Goal: Information Seeking & Learning: Learn about a topic

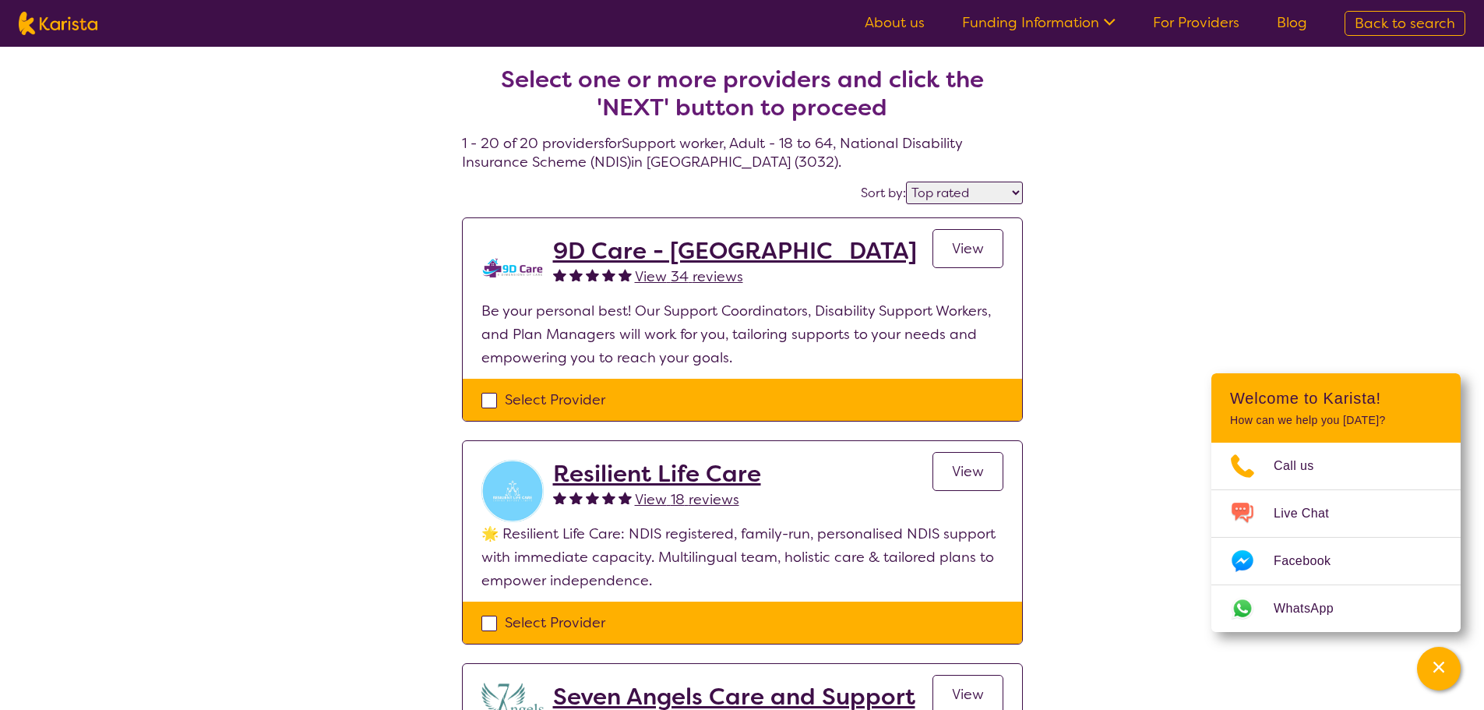
select select "by_score"
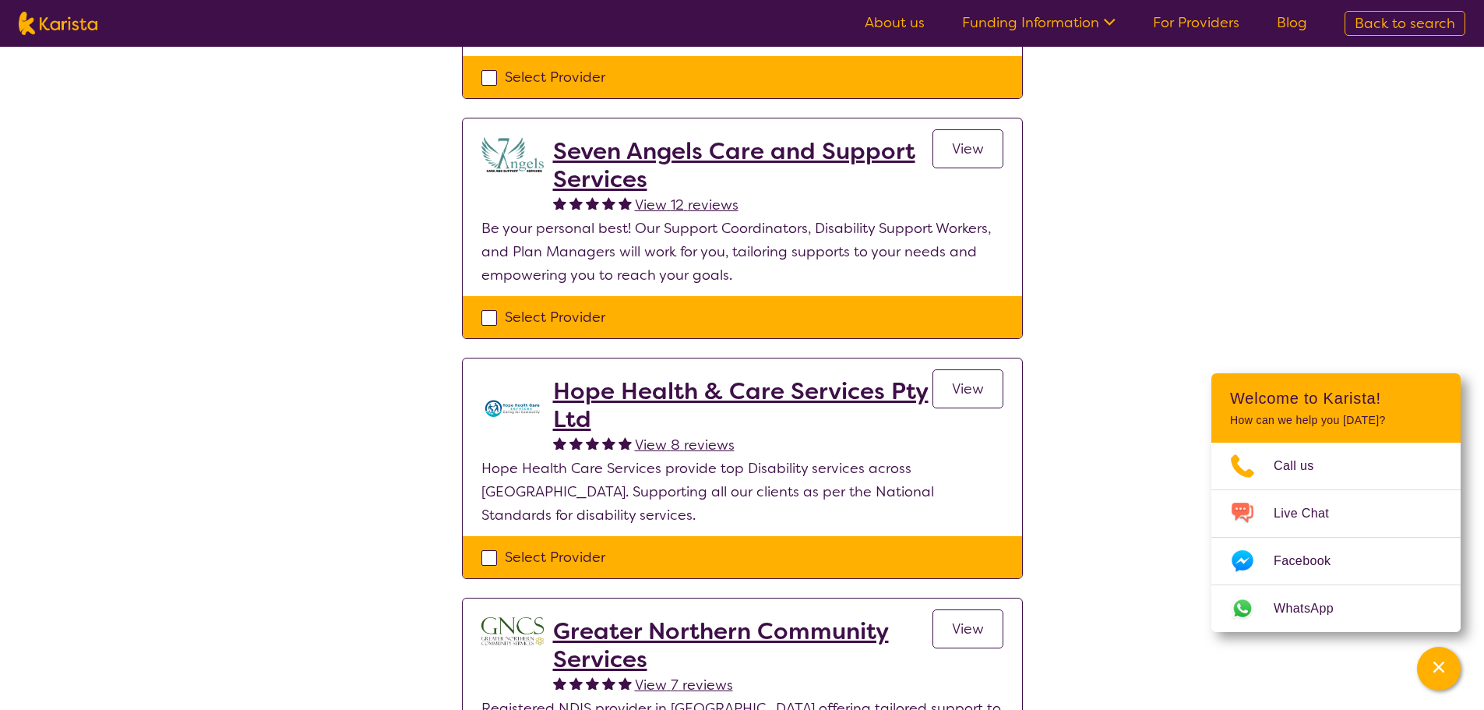
click at [76, 20] on img at bounding box center [58, 23] width 79 height 23
select select "Support worker"
select select "AD"
select select "NDIS"
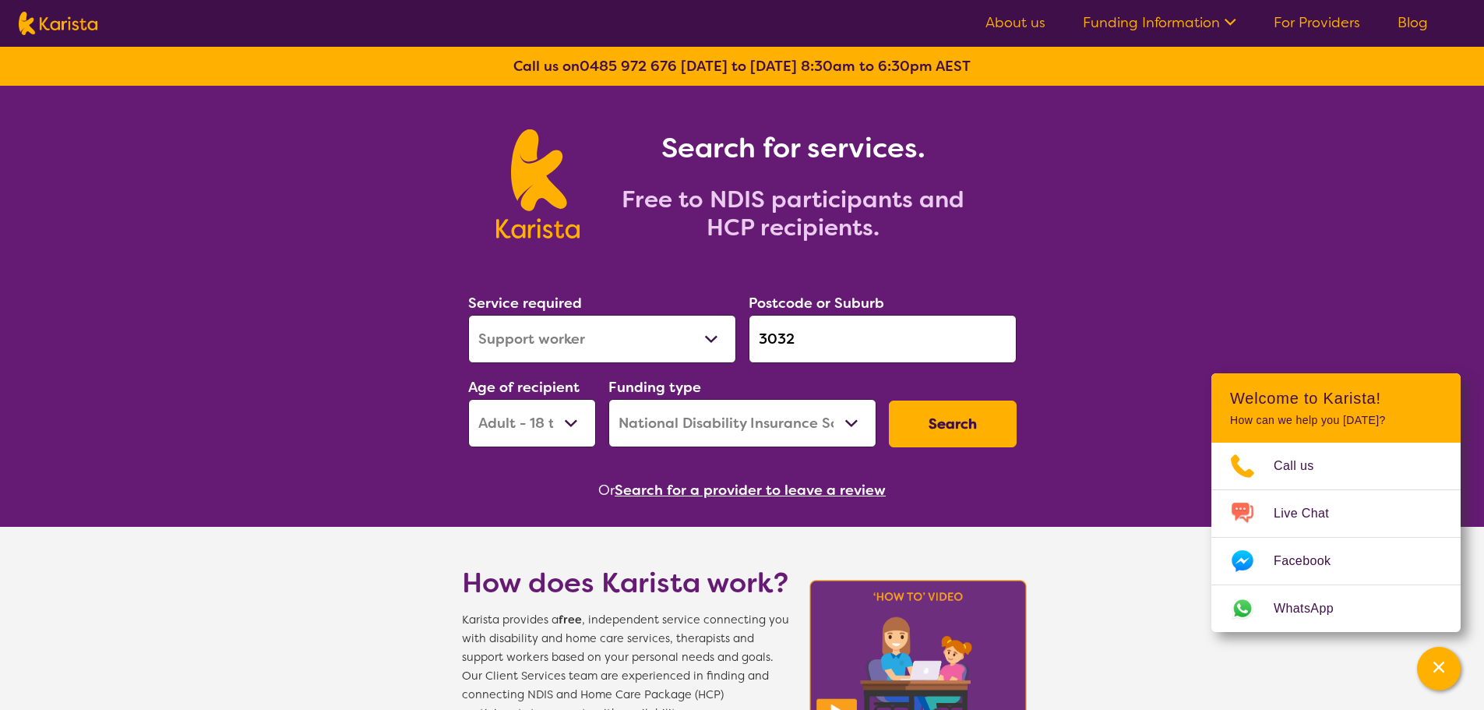
click at [641, 326] on select "Allied Health Assistant Assessment ([MEDICAL_DATA] or [MEDICAL_DATA]) Behaviour…" at bounding box center [602, 339] width 268 height 48
select select "[MEDICAL_DATA]"
click at [468, 315] on select "Allied Health Assistant Assessment ([MEDICAL_DATA] or [MEDICAL_DATA]) Behaviour…" at bounding box center [602, 339] width 268 height 48
click at [924, 419] on button "Search" at bounding box center [953, 423] width 128 height 47
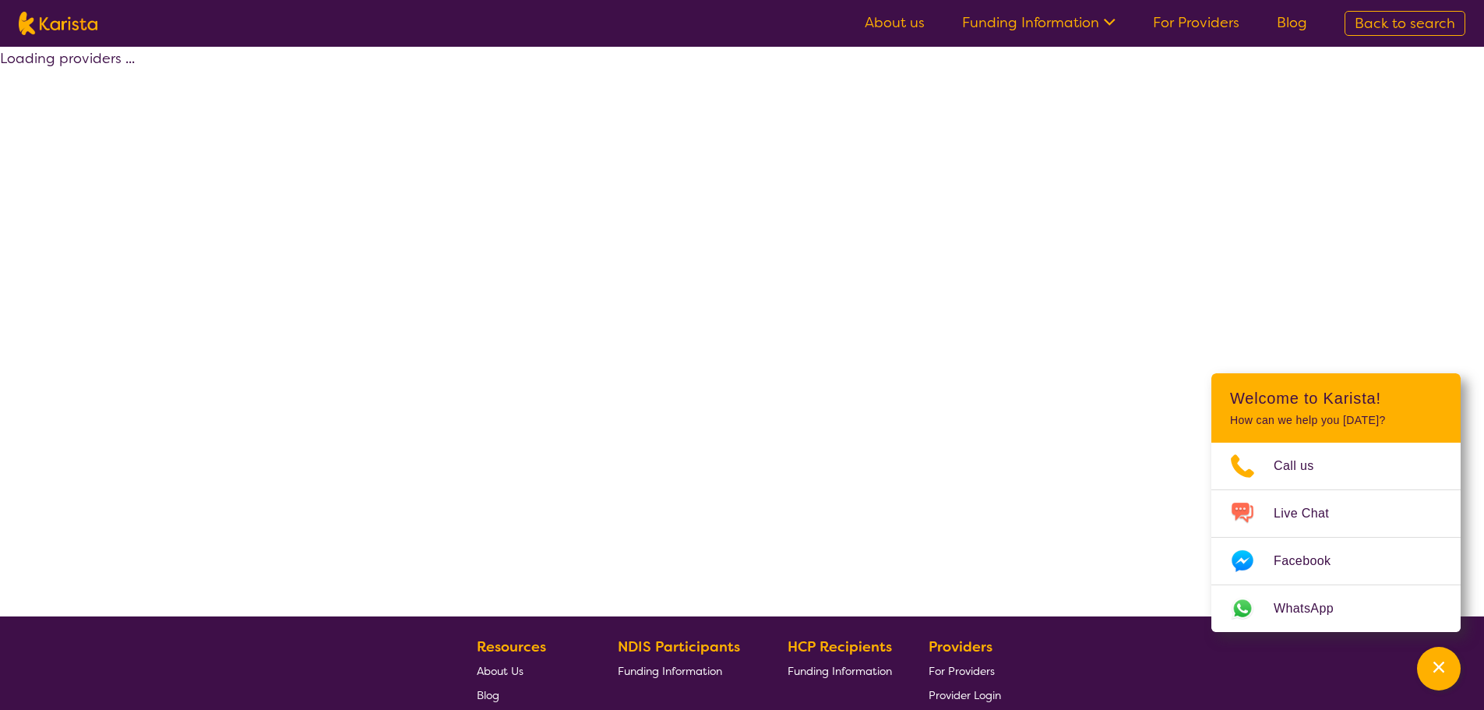
select select "by_score"
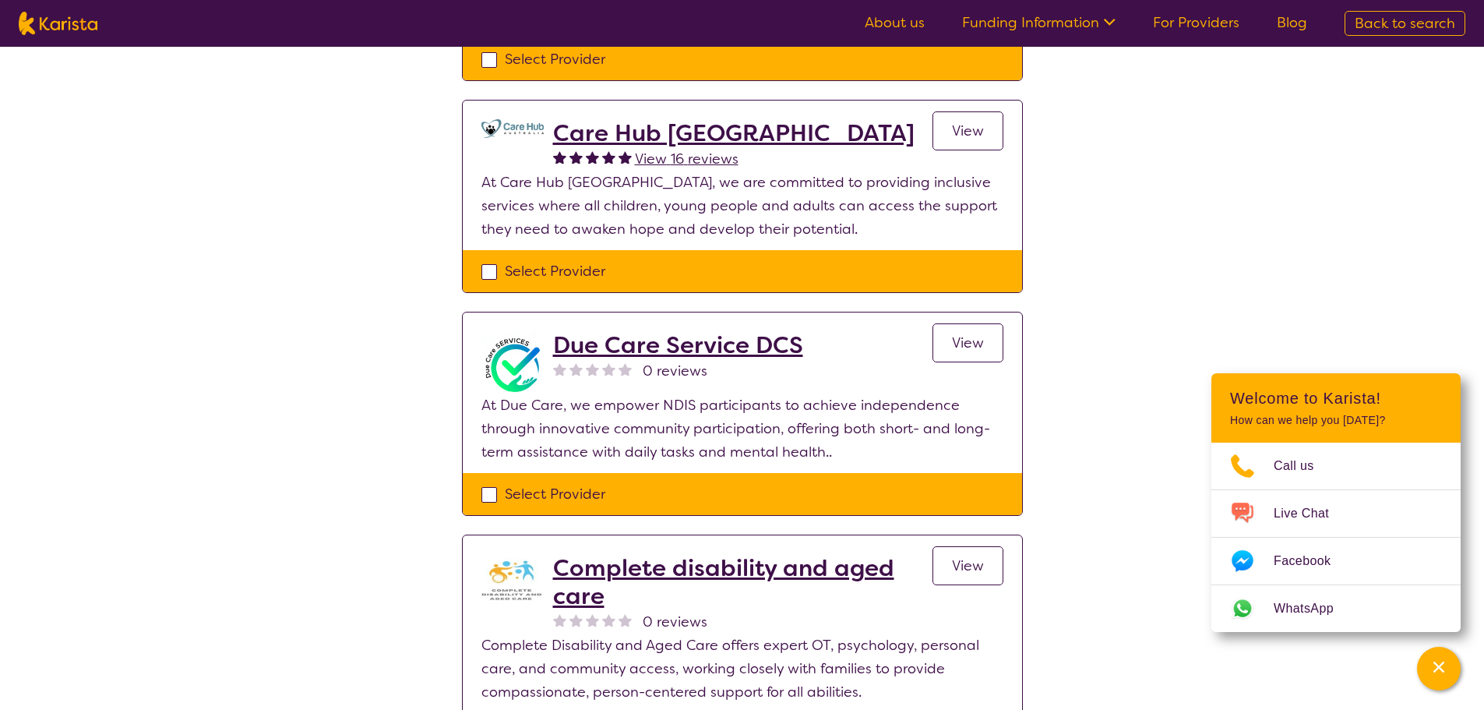
scroll to position [1246, 0]
